Goal: Information Seeking & Learning: Learn about a topic

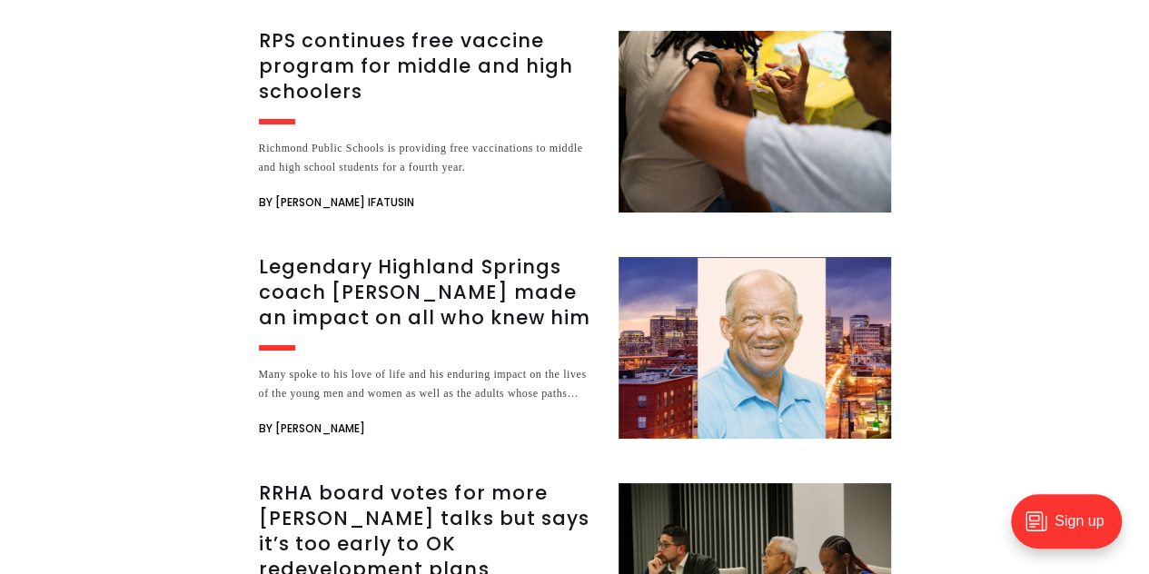
scroll to position [3198, 0]
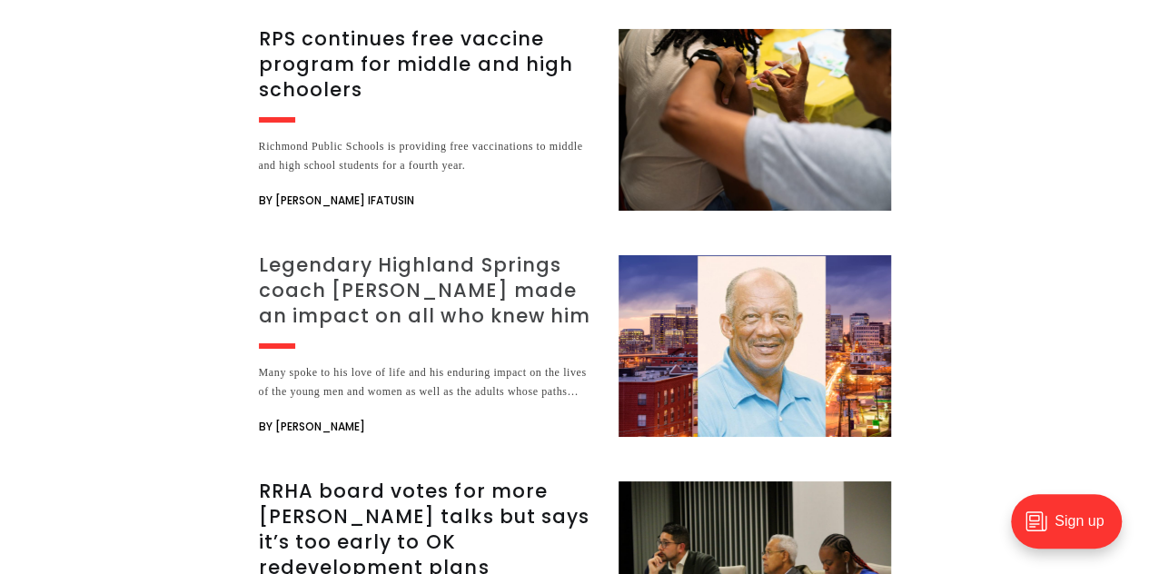
click at [434, 253] on h3 "Legendary Highland Springs coach [PERSON_NAME] made an impact on all who knew h…" at bounding box center [428, 291] width 338 height 76
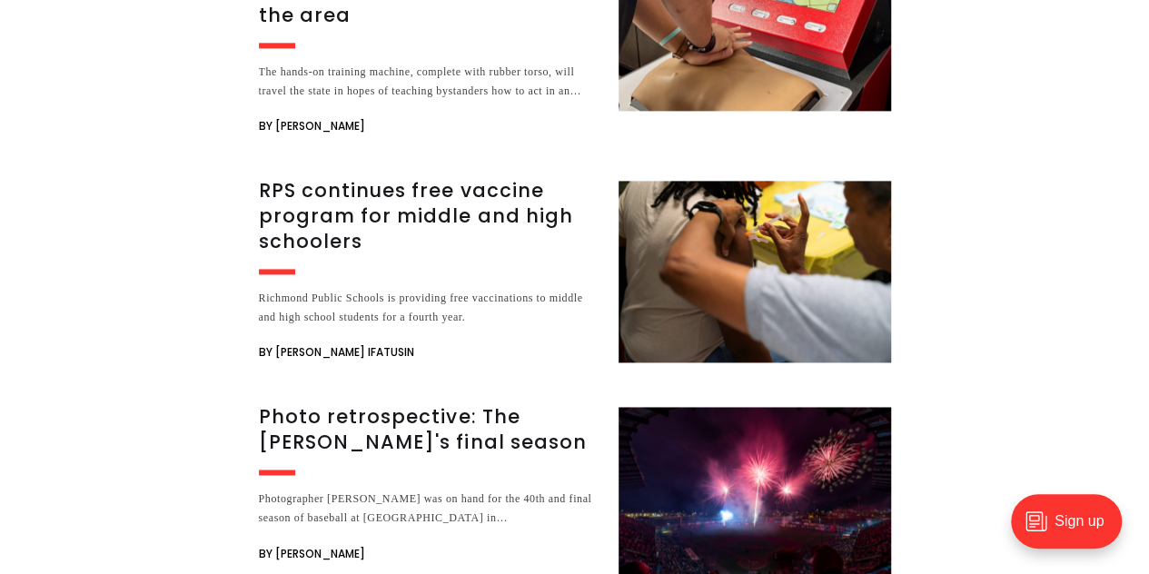
scroll to position [8105, 0]
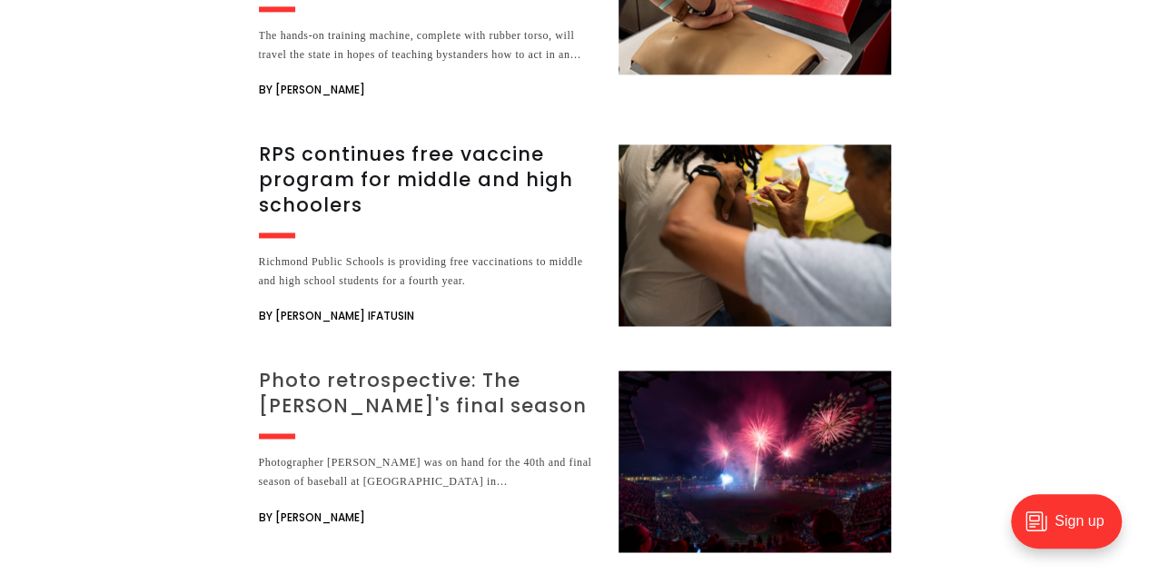
click at [427, 368] on h3 "Photo retrospective: The Diamond's final season" at bounding box center [428, 393] width 338 height 51
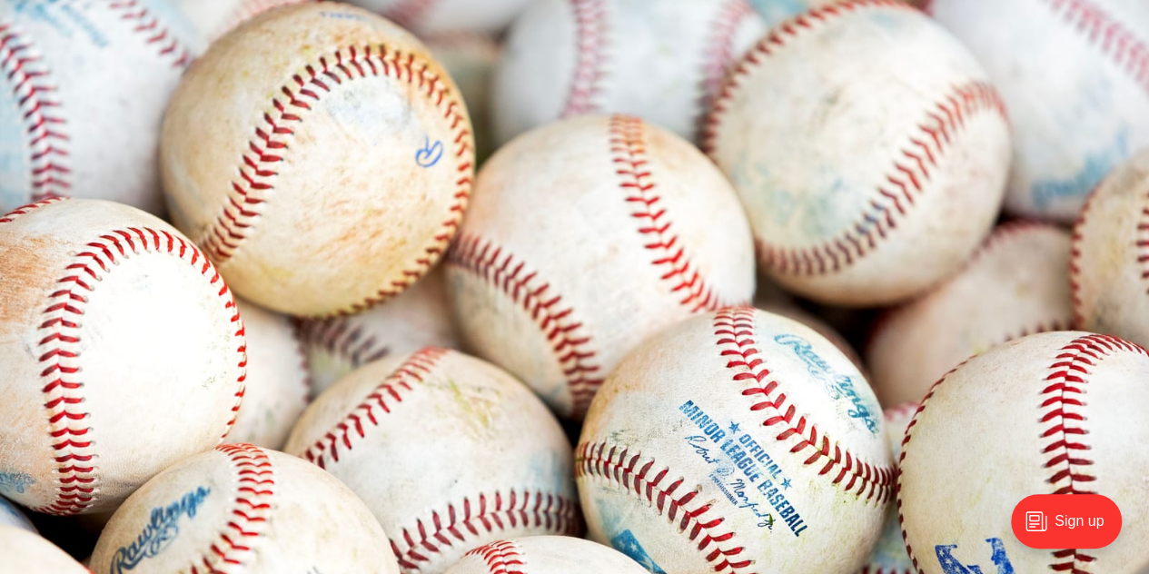
scroll to position [2217, 0]
